Goal: Information Seeking & Learning: Learn about a topic

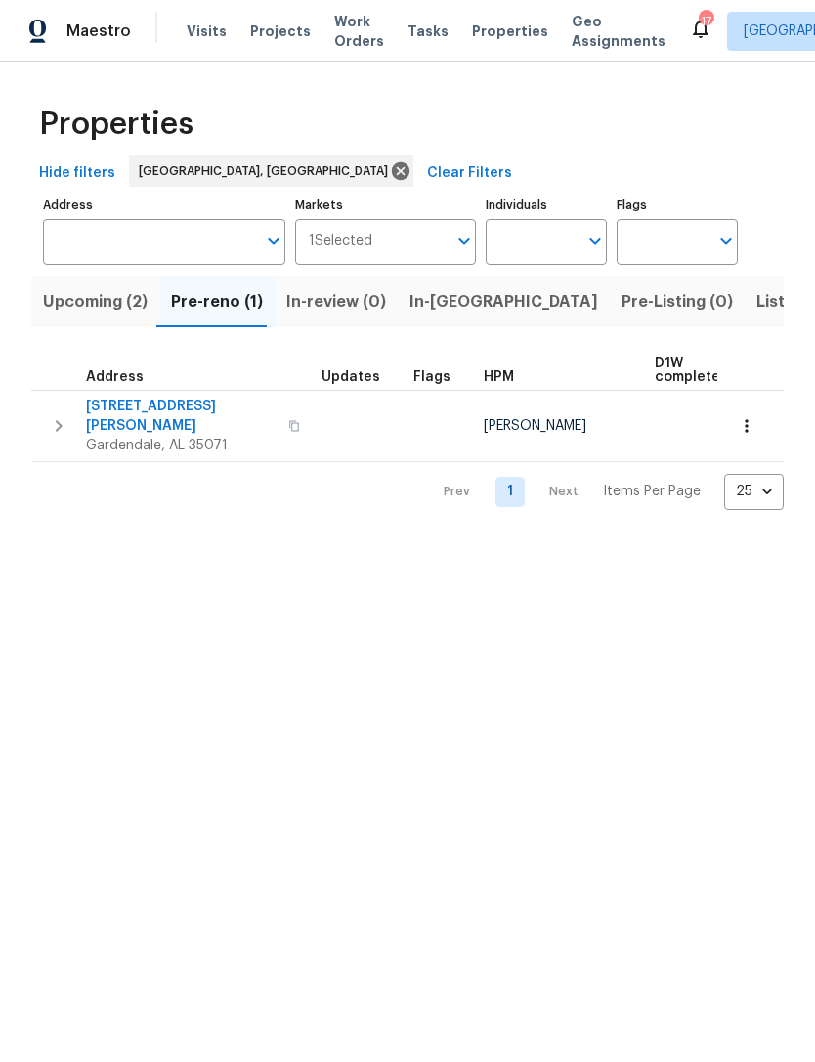
click at [133, 413] on span "[STREET_ADDRESS][PERSON_NAME]" at bounding box center [181, 416] width 190 height 39
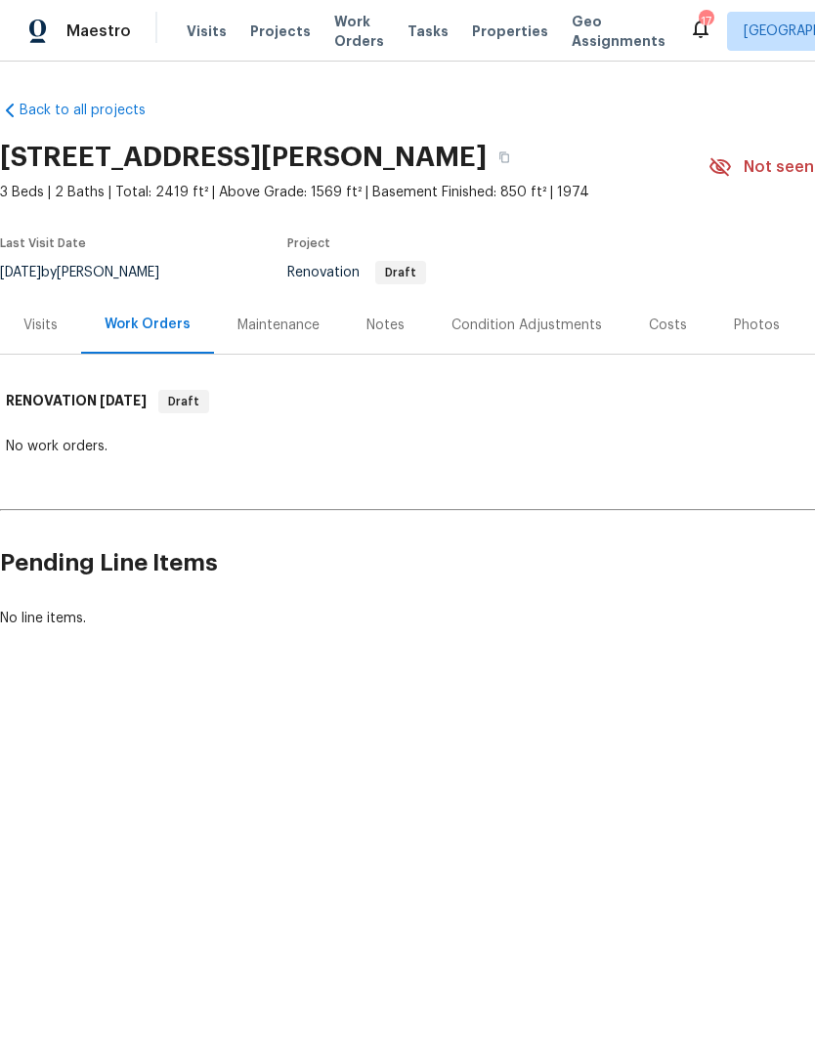
click at [657, 321] on div "Costs" at bounding box center [667, 325] width 38 height 20
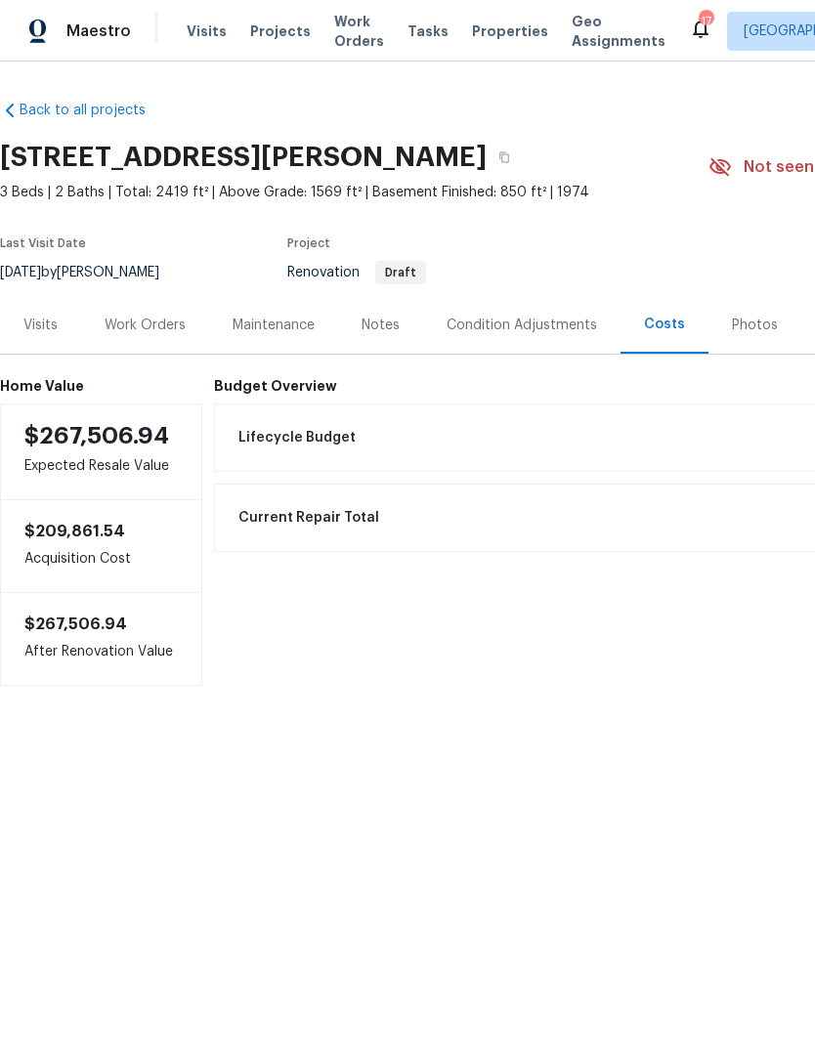
click at [53, 330] on div "Visits" at bounding box center [40, 325] width 34 height 20
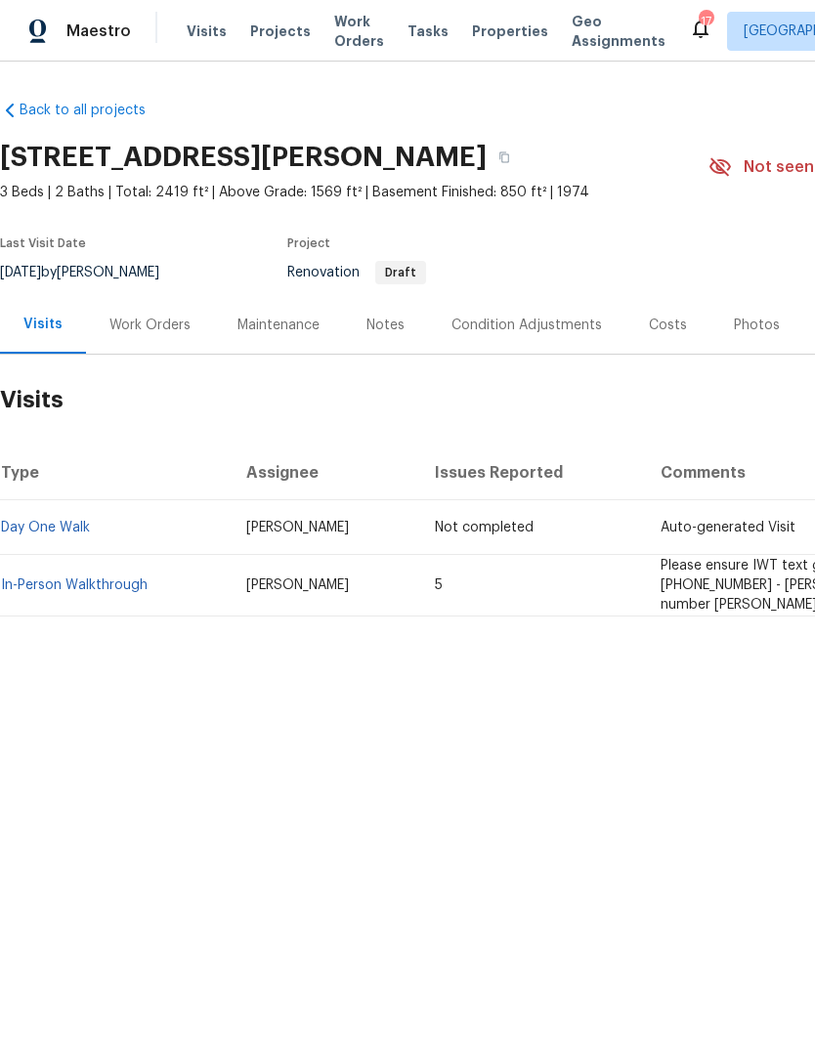
click at [65, 578] on link "In-Person Walkthrough" at bounding box center [74, 585] width 146 height 14
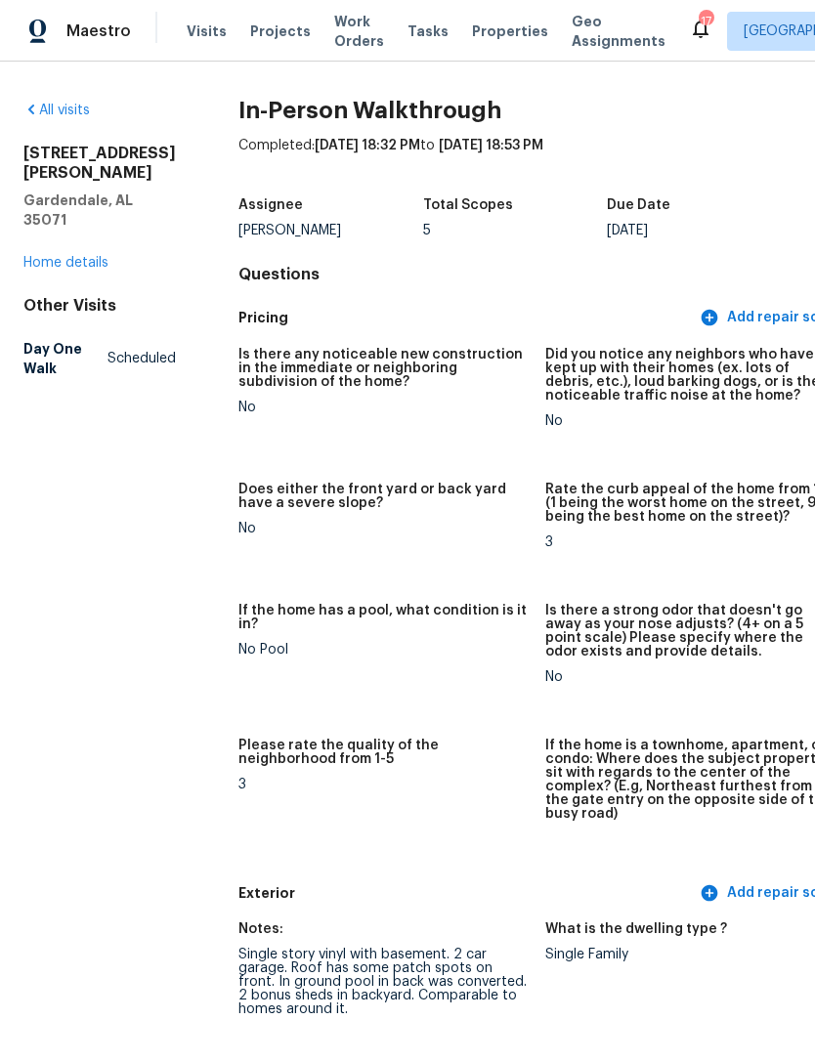
click at [56, 256] on link "Home details" at bounding box center [65, 263] width 85 height 14
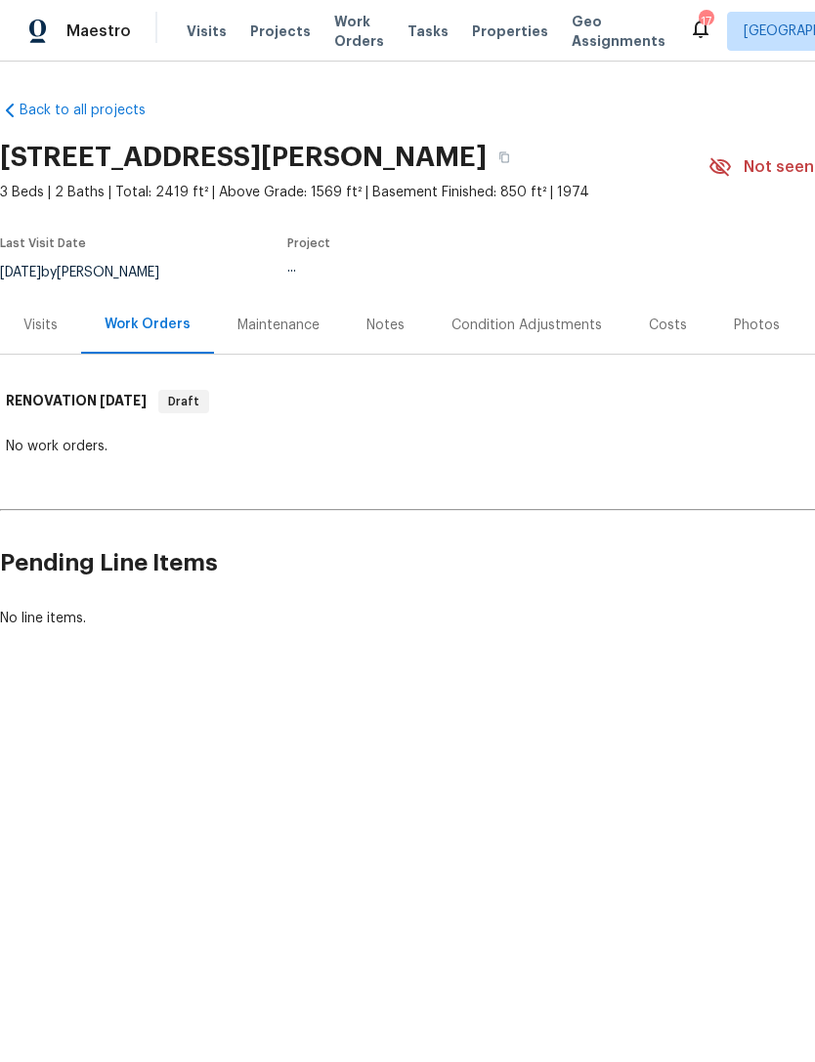
click at [661, 315] on div "Costs" at bounding box center [667, 325] width 38 height 20
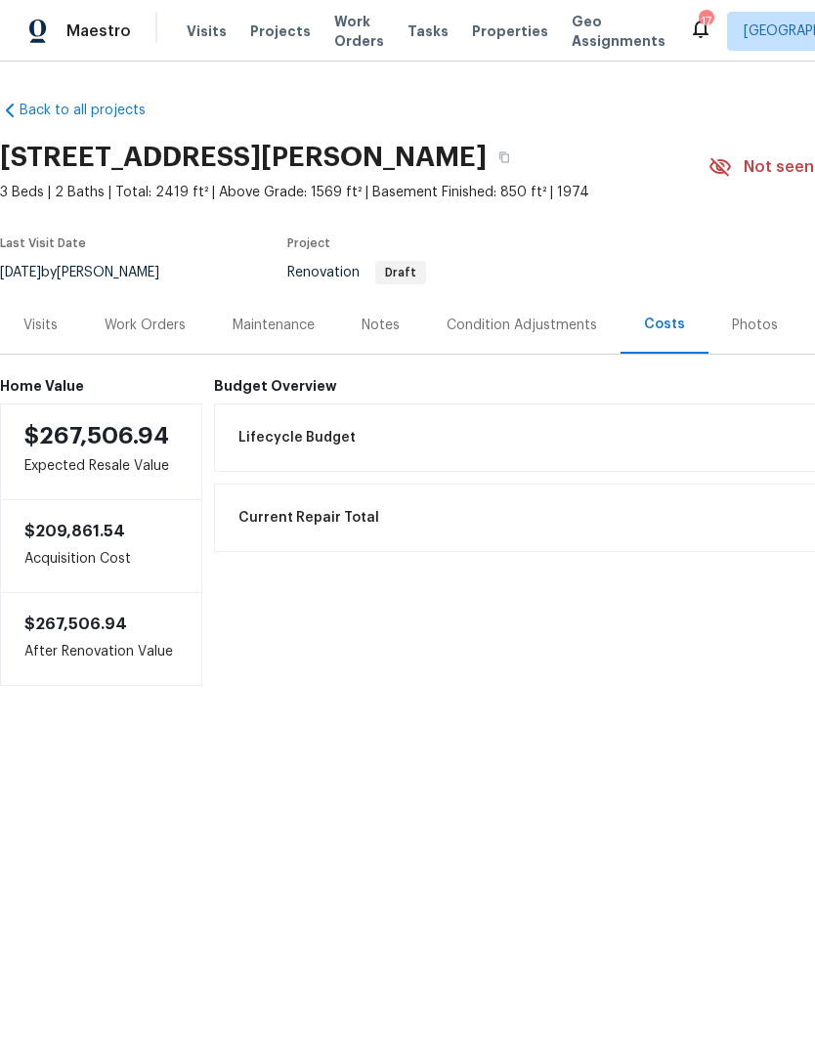
click at [482, 34] on span "Properties" at bounding box center [510, 31] width 76 height 20
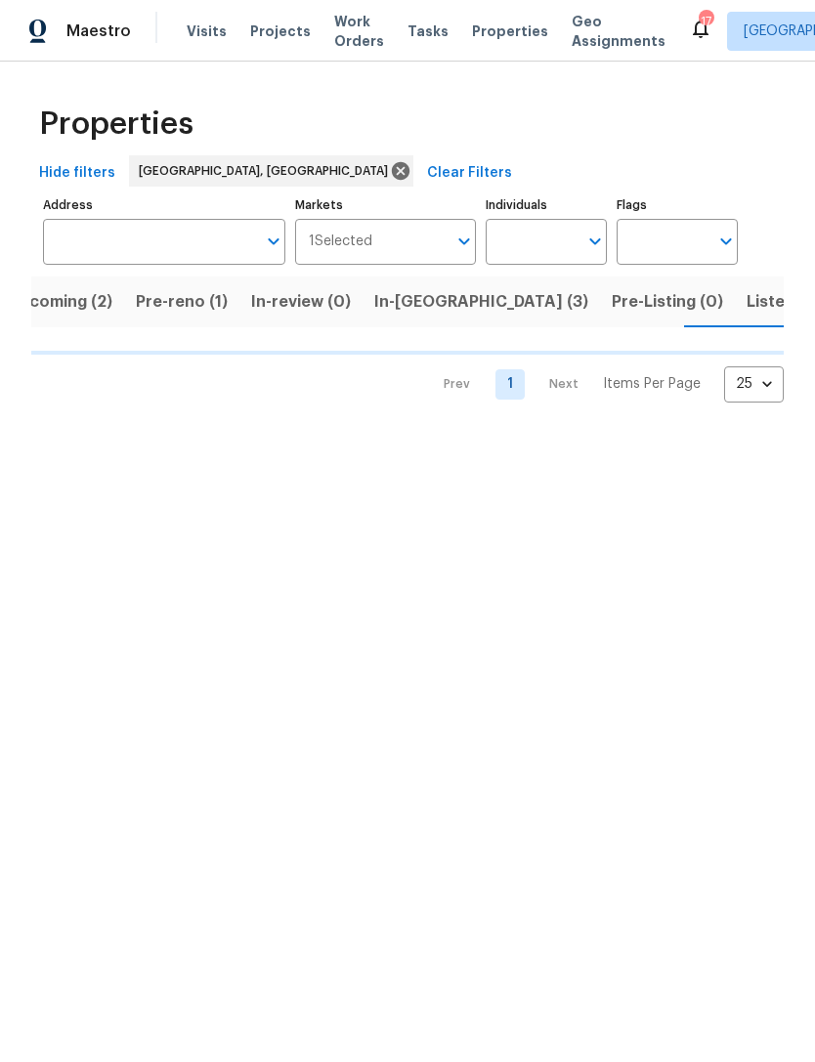
scroll to position [0, 36]
